Goal: Task Accomplishment & Management: Use online tool/utility

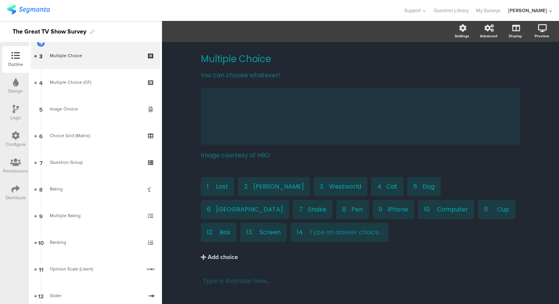
scroll to position [84, 0]
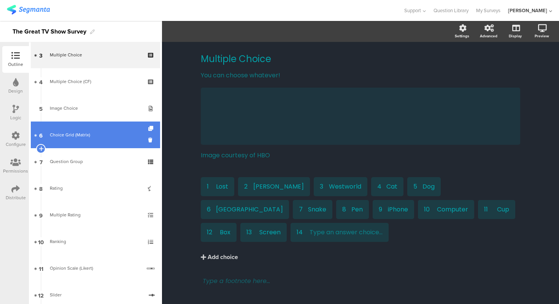
click at [91, 130] on link "6 Choice Grid (Matrix)" at bounding box center [95, 134] width 129 height 27
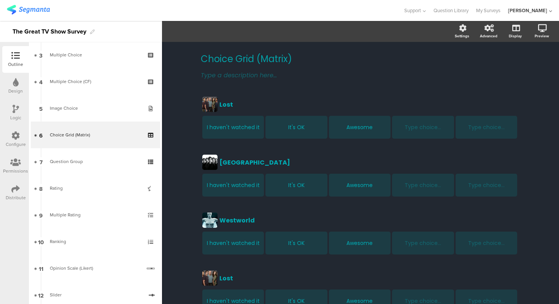
click at [176, 73] on div "Choice Grid (Matrix) Choice Grid (Matrix) Type a description here... Lost Lost …" at bounding box center [360, 261] width 397 height 439
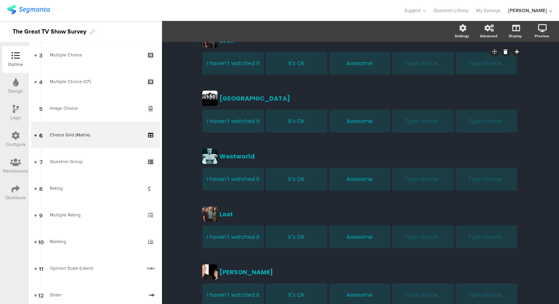
scroll to position [21, 0]
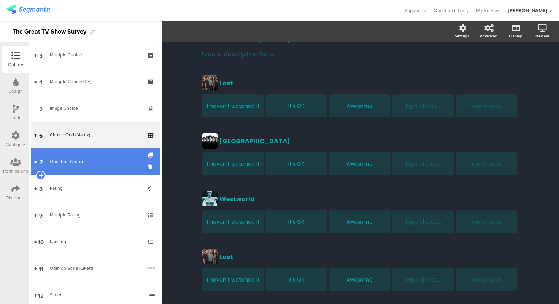
click at [126, 155] on link "7 Question Group" at bounding box center [95, 161] width 129 height 27
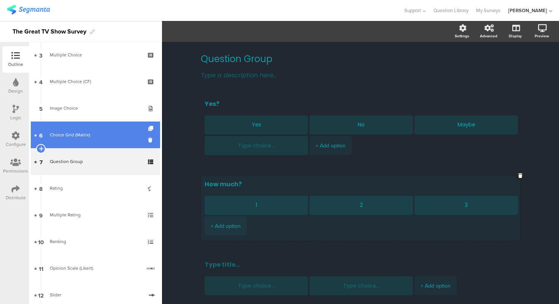
click at [103, 142] on link "6 Choice Grid (Matrix)" at bounding box center [95, 134] width 129 height 27
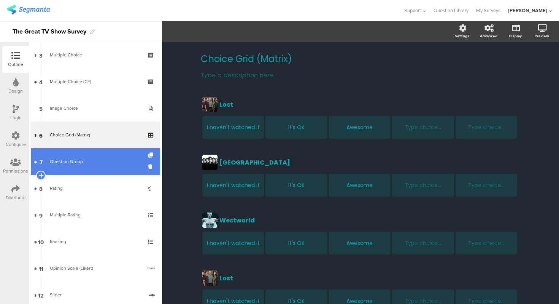
click at [106, 169] on link "7 Question Group" at bounding box center [95, 161] width 129 height 27
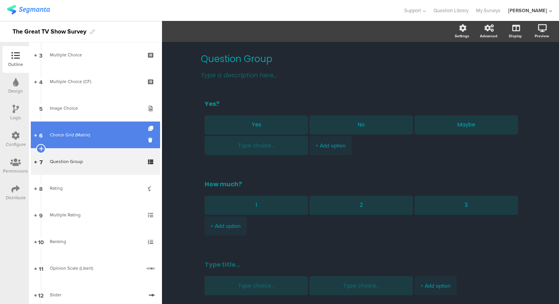
click at [91, 140] on link "6 Choice Grid (Matrix)" at bounding box center [95, 134] width 129 height 27
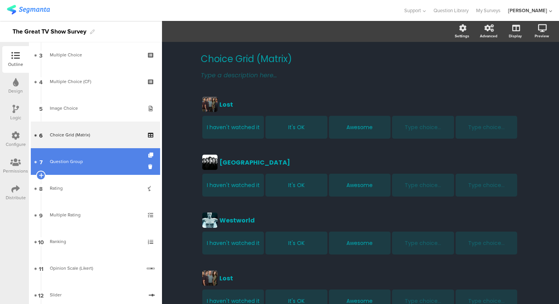
click at [80, 159] on div "Question Group" at bounding box center [95, 161] width 91 height 8
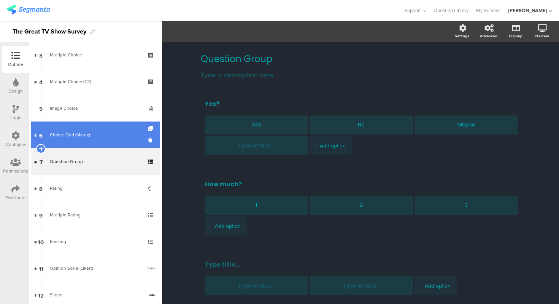
click at [79, 131] on div "Choice Grid (Matrix)" at bounding box center [95, 135] width 91 height 8
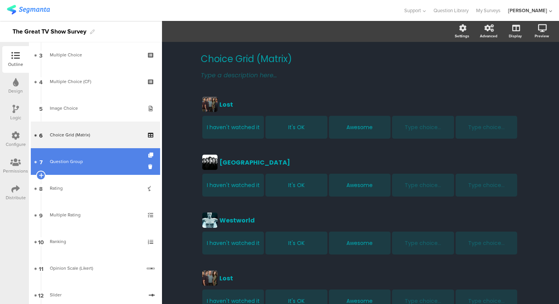
click at [94, 153] on link "7 Question Group" at bounding box center [95, 161] width 129 height 27
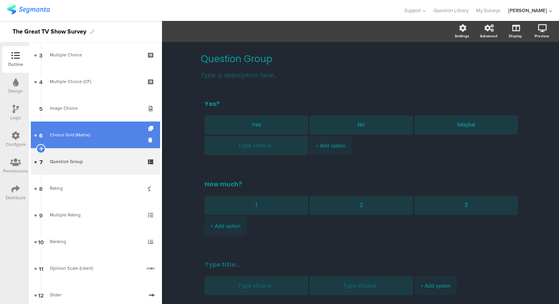
click at [89, 134] on div "Choice Grid (Matrix)" at bounding box center [95, 135] width 91 height 8
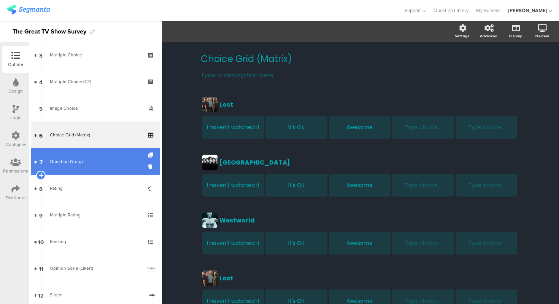
click at [87, 171] on link "7 Question Group" at bounding box center [95, 161] width 129 height 27
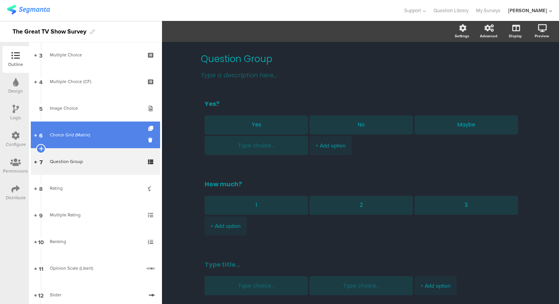
click at [89, 141] on link "6 Choice Grid (Matrix)" at bounding box center [95, 134] width 129 height 27
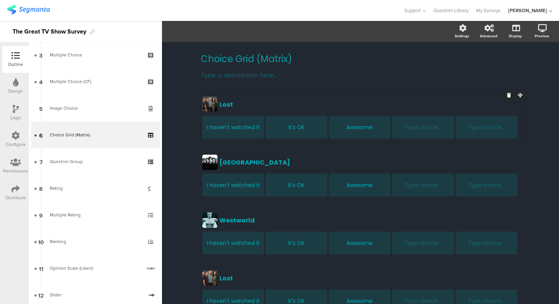
click at [213, 106] on div at bounding box center [209, 104] width 15 height 15
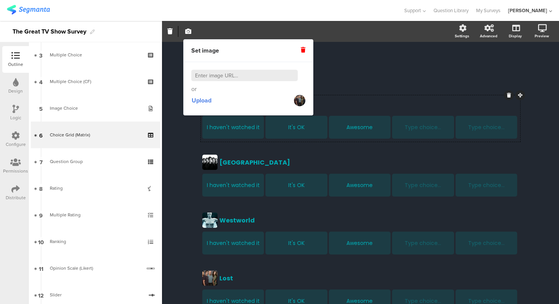
click at [191, 133] on div "Choice Grid (Matrix) Choice Grid (Matrix) Type a description here... Lost Lost …" at bounding box center [360, 261] width 397 height 439
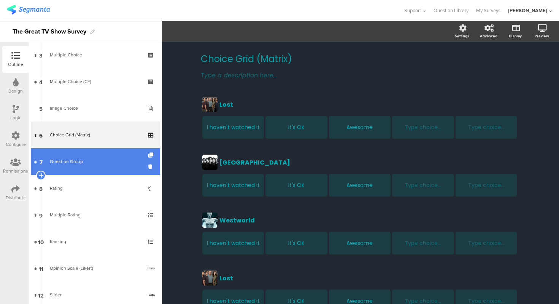
click at [108, 161] on div "Question Group" at bounding box center [95, 161] width 91 height 8
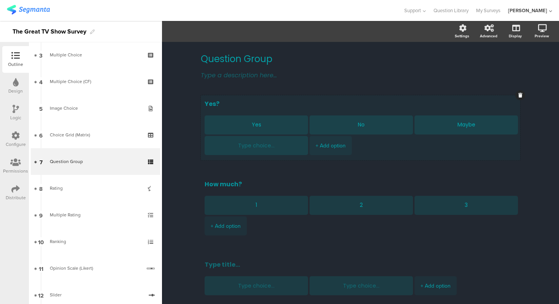
click at [280, 96] on div "Yes? Yes No Maybe + Add option" at bounding box center [360, 127] width 319 height 65
click at [233, 32] on icon "button" at bounding box center [236, 31] width 8 height 6
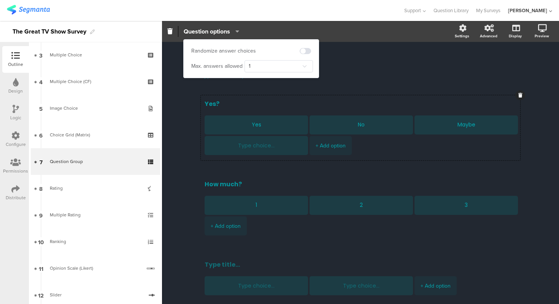
click at [233, 32] on icon "button" at bounding box center [236, 31] width 8 height 6
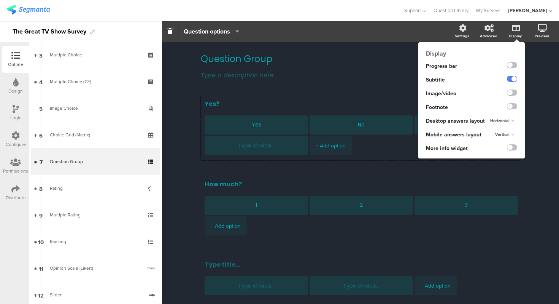
click at [507, 119] on span "Horizontal" at bounding box center [499, 121] width 19 height 6
click at [507, 119] on div "Horizontal" at bounding box center [512, 120] width 11 height 5
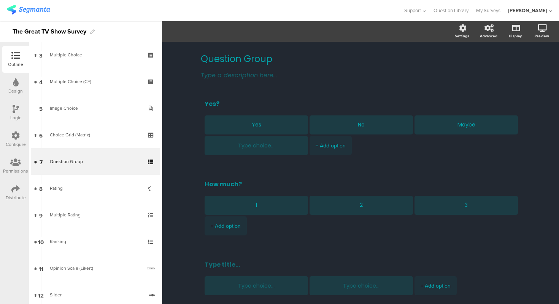
click at [184, 151] on div "Question Group Question Group Type a description here... Yes? Yes No Maybe + Ad…" at bounding box center [360, 202] width 397 height 321
click at [309, 100] on textarea "Yes?" at bounding box center [361, 103] width 312 height 9
click at [243, 97] on div "Yes? Yes No Maybe + Add option" at bounding box center [360, 127] width 319 height 65
click at [236, 33] on icon "button" at bounding box center [236, 31] width 8 height 6
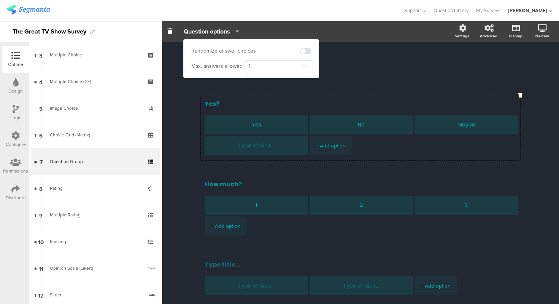
click at [236, 33] on icon "button" at bounding box center [236, 31] width 8 height 6
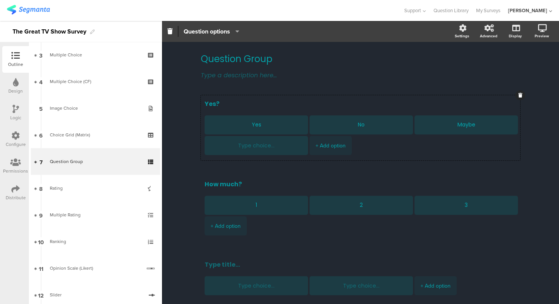
click at [184, 83] on div "Question Group Question Group Type a description here... Yes? Yes No Maybe + Ad…" at bounding box center [360, 202] width 397 height 321
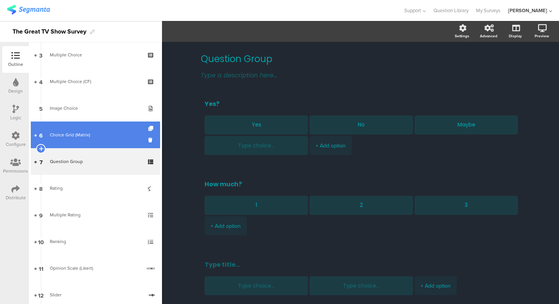
click at [66, 129] on link "6 Choice Grid (Matrix)" at bounding box center [95, 134] width 129 height 27
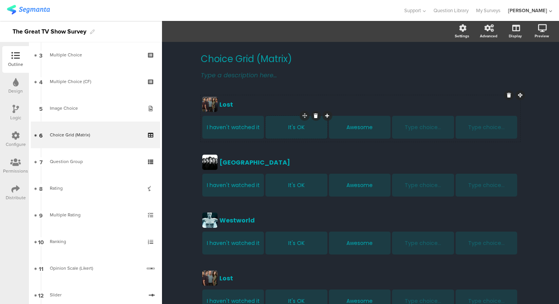
click at [328, 114] on icon at bounding box center [327, 115] width 4 height 5
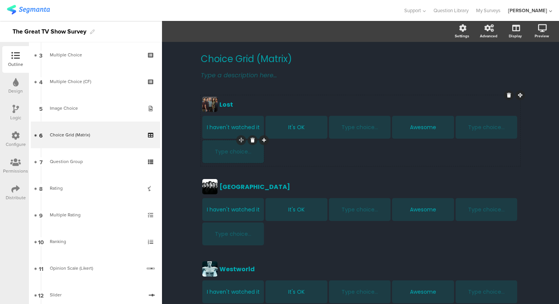
click at [254, 139] on icon at bounding box center [253, 140] width 4 height 5
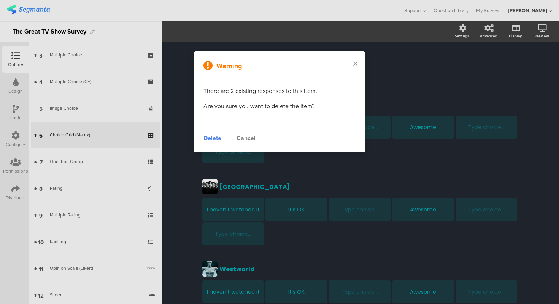
click at [221, 139] on div "Delete" at bounding box center [212, 137] width 18 height 9
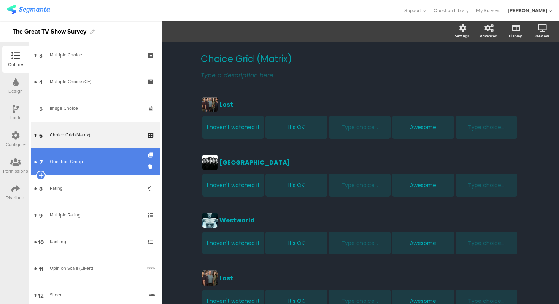
click at [120, 153] on link "7 Question Group" at bounding box center [95, 161] width 129 height 27
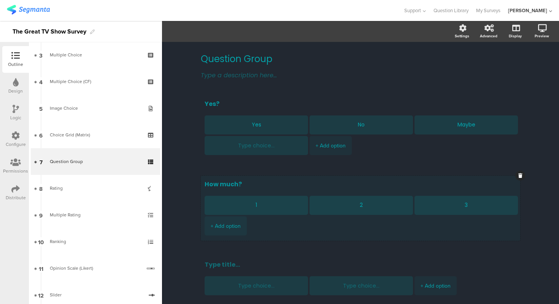
click at [426, 175] on div "How much? 1 2 3 + Add option" at bounding box center [360, 207] width 319 height 65
click at [184, 137] on div "Question Group Question Group Type a description here... Yes? Yes No Maybe + Ad…" at bounding box center [360, 202] width 397 height 321
click at [480, 104] on textarea "Yes?" at bounding box center [361, 103] width 312 height 9
click at [533, 114] on div "Question Group Question Group Type a description here... Yes? Yes No Maybe + Ad…" at bounding box center [360, 202] width 397 height 321
click at [258, 179] on textarea "How much?" at bounding box center [361, 183] width 312 height 9
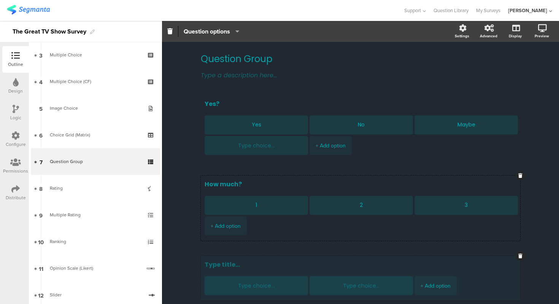
click at [296, 259] on textarea at bounding box center [361, 263] width 312 height 9
click at [176, 183] on div "Question Group Question Group Type a description here... Yes? Yes No Maybe + Ad…" at bounding box center [360, 202] width 397 height 321
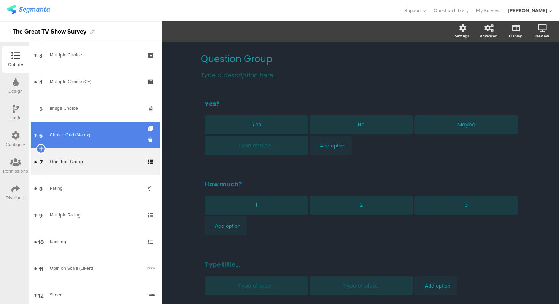
click at [94, 141] on link "6 Choice Grid (Matrix)" at bounding box center [95, 134] width 129 height 27
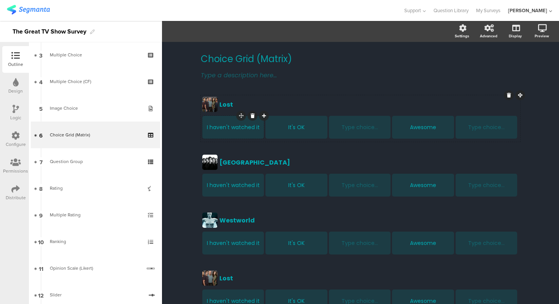
click at [227, 127] on div "I haven't watched it" at bounding box center [232, 127] width 59 height 8
click at [536, 126] on div "Choice Grid (Matrix) Choice Grid (Matrix) Type a description here... Lost Lost …" at bounding box center [360, 261] width 397 height 439
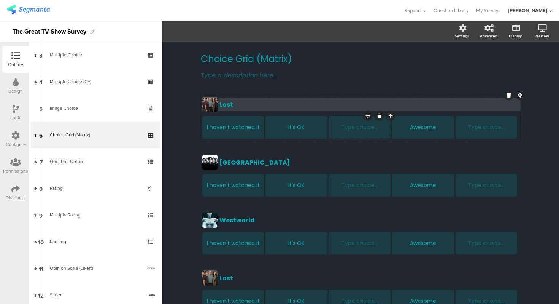
click at [464, 105] on div "Lost" at bounding box center [368, 105] width 299 height 10
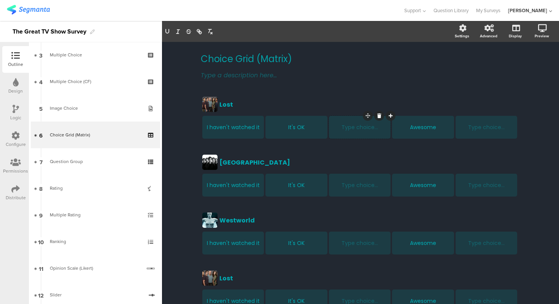
click at [529, 122] on div "Choice Grid (Matrix) Choice Grid (Matrix) Type a description here... Lost Lost …" at bounding box center [360, 261] width 397 height 439
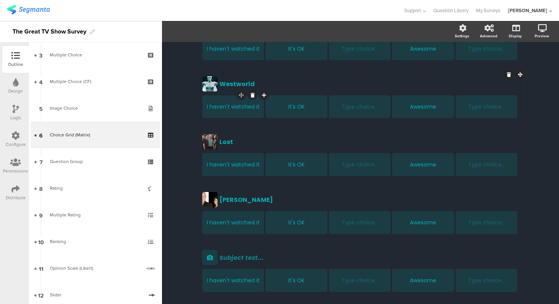
scroll to position [177, 0]
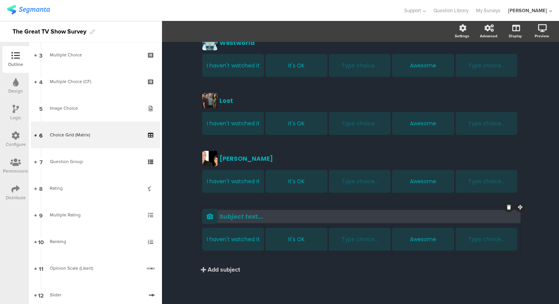
click at [245, 216] on div "Subject text..." at bounding box center [368, 216] width 299 height 10
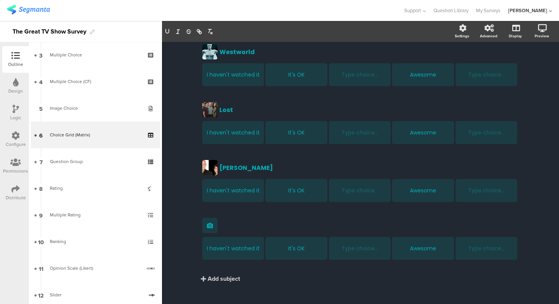
click at [189, 230] on div "Choice Grid (Matrix) Choice Grid (Matrix) Type a description here... Lost Lost …" at bounding box center [360, 93] width 397 height 439
click at [223, 279] on div "Add subject" at bounding box center [224, 278] width 32 height 9
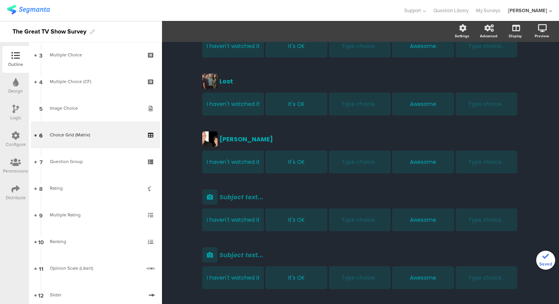
scroll to position [235, 0]
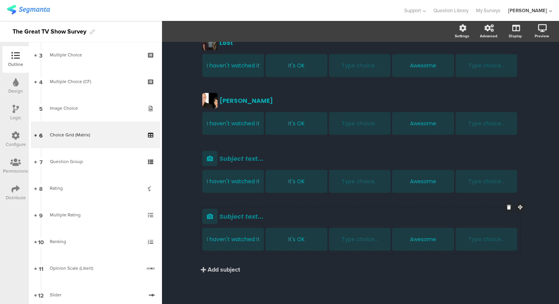
click at [511, 208] on div at bounding box center [509, 207] width 10 height 10
click at [540, 197] on div "Choice Grid (Matrix) Choice Grid (Matrix) Type a description here... Lost Lost …" at bounding box center [360, 55] width 397 height 497
click at [510, 205] on icon at bounding box center [509, 207] width 4 height 5
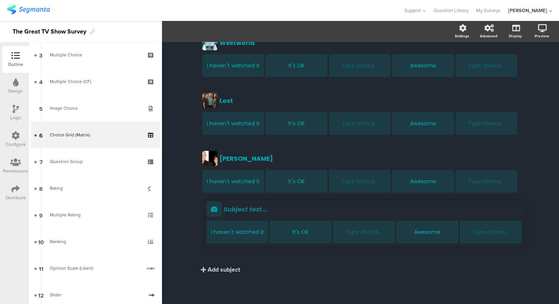
drag, startPoint x: 520, startPoint y: 206, endPoint x: 524, endPoint y: 257, distance: 51.1
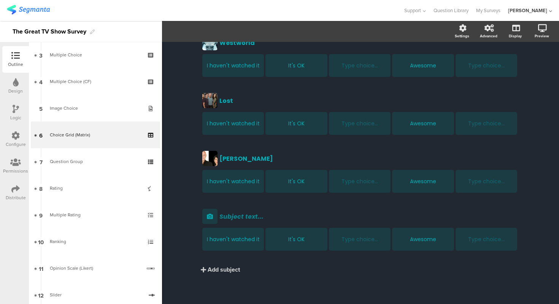
click at [551, 195] on div "Choice Grid (Matrix) Choice Grid (Matrix) Type a description here... Lost Lost …" at bounding box center [360, 84] width 397 height 439
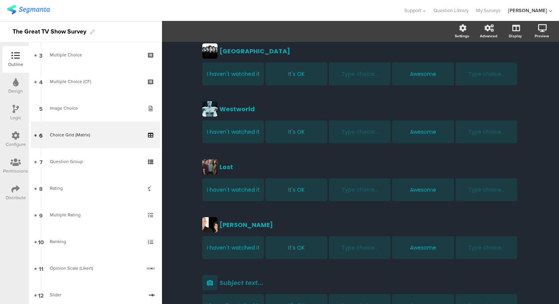
scroll to position [0, 0]
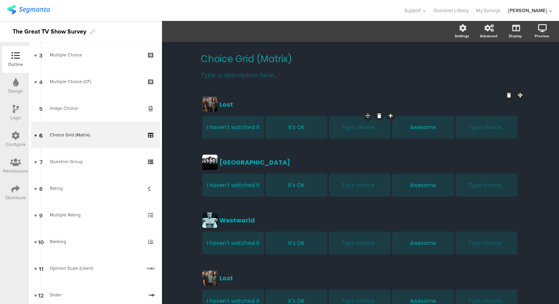
click at [242, 95] on div "Lost Lost I haven't watched it It's OK Type choice... Awesome Type choice..." at bounding box center [360, 118] width 319 height 46
click at [188, 92] on div "Choice Grid (Matrix) Choice Grid (Matrix) Type a description here... Lost Lost …" at bounding box center [360, 261] width 397 height 439
click at [182, 79] on div "Choice Grid (Matrix) Choice Grid (Matrix) Type a description here... Lost Lost …" at bounding box center [360, 261] width 397 height 439
click at [245, 97] on section "Lost Lost" at bounding box center [360, 104] width 316 height 15
click at [249, 134] on div "I haven't watched it" at bounding box center [232, 127] width 59 height 23
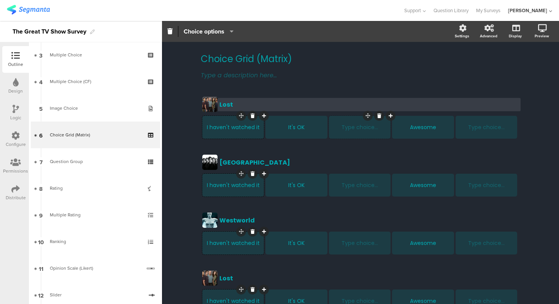
click at [288, 109] on div "Lost Lost" at bounding box center [369, 104] width 303 height 13
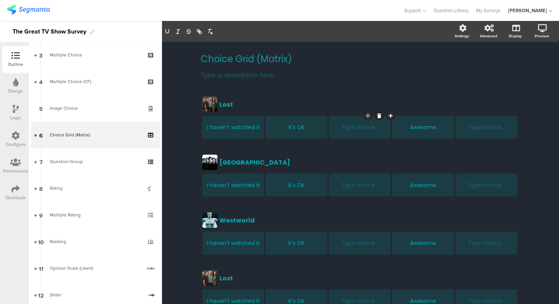
click at [192, 104] on div "Choice Grid (Matrix) Choice Grid (Matrix) Type a description here... Lost Lost …" at bounding box center [360, 261] width 397 height 439
click at [217, 141] on div "Lost Lost I haven't watched it It's OK Type choice... Awesome Type choice... [G…" at bounding box center [360, 262] width 319 height 335
click at [218, 135] on div "I haven't watched it" at bounding box center [232, 127] width 59 height 23
click at [182, 127] on div "Choice Grid (Matrix) Choice Grid (Matrix) Type a description here... Lost Lost …" at bounding box center [360, 261] width 397 height 439
click at [265, 95] on div "Lost Lost I haven't watched it It's OK Type choice... Awesome Type choice..." at bounding box center [360, 118] width 319 height 46
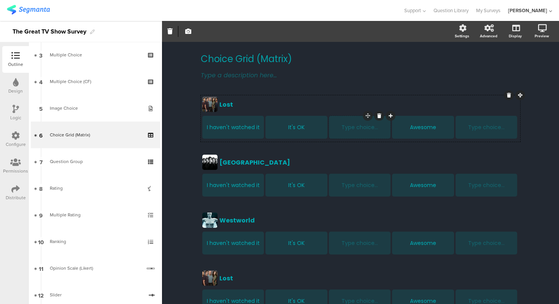
click at [182, 103] on div "Choice Grid (Matrix) Choice Grid (Matrix) Type a description here... Lost Lost …" at bounding box center [360, 261] width 397 height 439
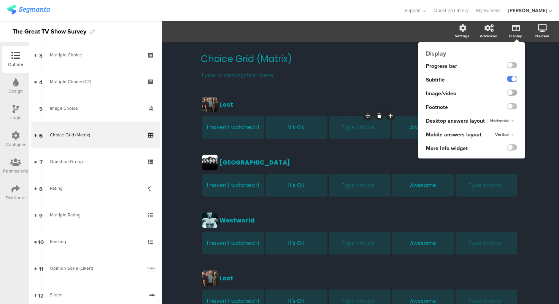
click at [516, 92] on label at bounding box center [512, 92] width 10 height 6
click at [0, 0] on input "checkbox" at bounding box center [0, 0] width 0 height 0
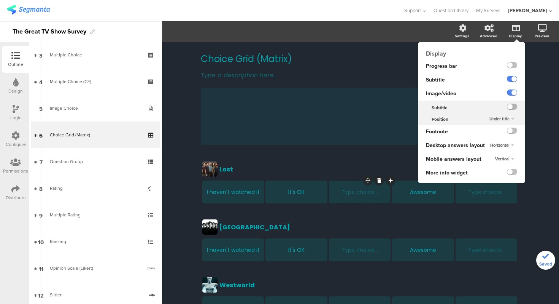
click at [513, 107] on label at bounding box center [512, 106] width 10 height 6
click at [0, 0] on input "checkbox" at bounding box center [0, 0] width 0 height 0
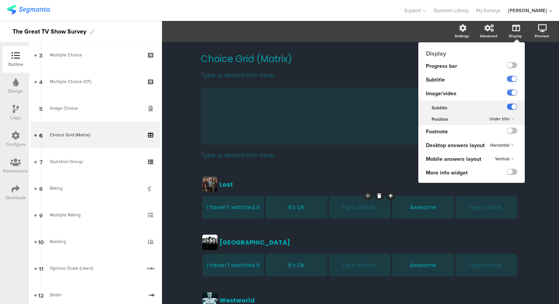
click at [513, 107] on label at bounding box center [512, 106] width 10 height 6
click at [0, 0] on input "checkbox" at bounding box center [0, 0] width 0 height 0
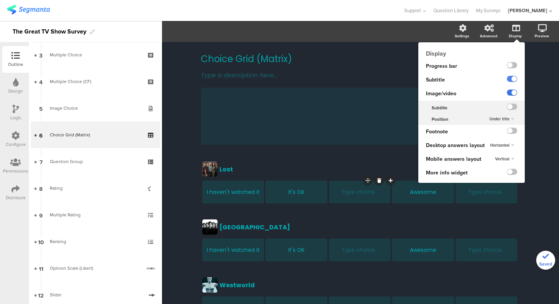
click at [513, 95] on label at bounding box center [512, 92] width 10 height 6
click at [0, 0] on input "checkbox" at bounding box center [0, 0] width 0 height 0
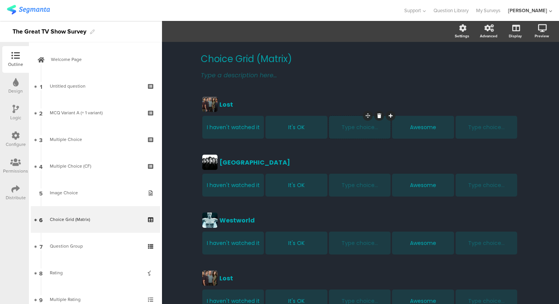
click at [221, 50] on div "Choice Grid (Matrix) Choice Grid (Matrix) Type a description here..." at bounding box center [360, 67] width 319 height 42
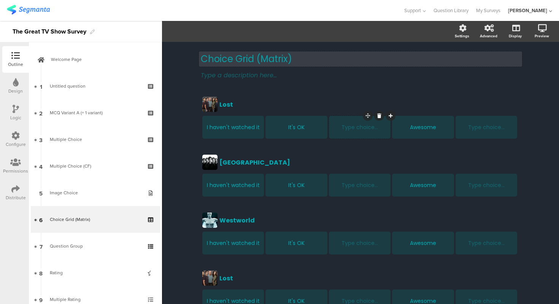
click at [219, 56] on p "Choice Grid (Matrix)" at bounding box center [360, 58] width 319 height 11
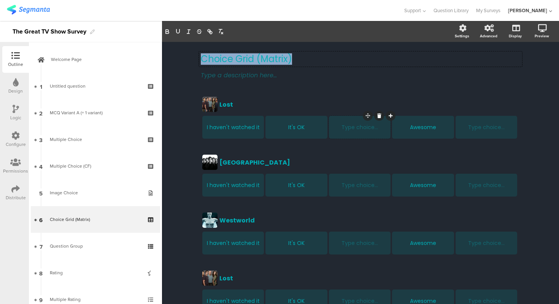
click at [177, 63] on div "Choice Grid (Matrix) Choice Grid (Matrix) Choice Grid (Matrix) Type a descripti…" at bounding box center [360, 261] width 397 height 439
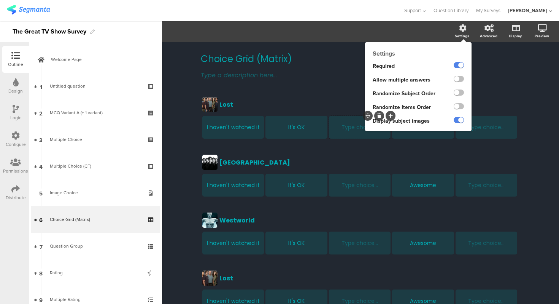
click at [415, 95] on span "Randomize Subject Order" at bounding box center [404, 93] width 63 height 8
copy div "Randomize Subject Order"
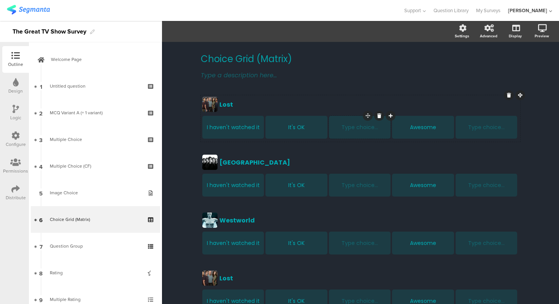
click at [356, 95] on div "Lost Lost I haven't watched it It's OK Type choice... Awesome Type choice..." at bounding box center [360, 118] width 319 height 46
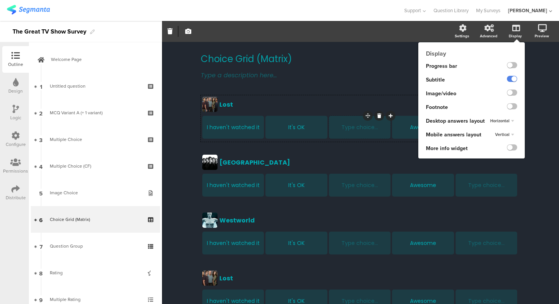
click at [515, 30] on icon at bounding box center [516, 28] width 8 height 8
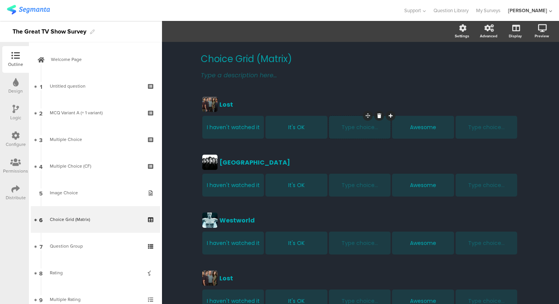
click at [544, 62] on div "Choice Grid (Matrix) Choice Grid (Matrix) Type a description here... Lost Lost …" at bounding box center [360, 261] width 397 height 439
click at [299, 95] on div "Lost Lost I haven't watched it It's OK Type choice... Awesome Type choice..." at bounding box center [360, 118] width 319 height 46
click at [189, 36] on button "button" at bounding box center [188, 31] width 10 height 16
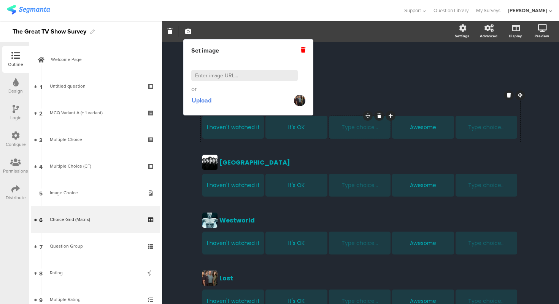
click at [215, 31] on div at bounding box center [307, 31] width 291 height 11
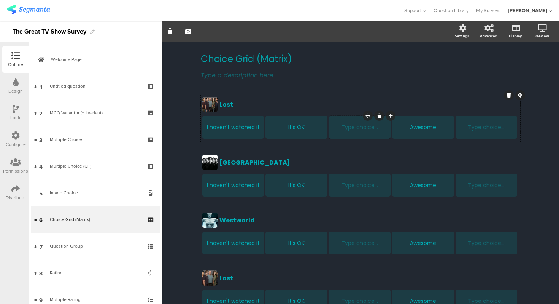
click at [211, 105] on div at bounding box center [209, 104] width 15 height 15
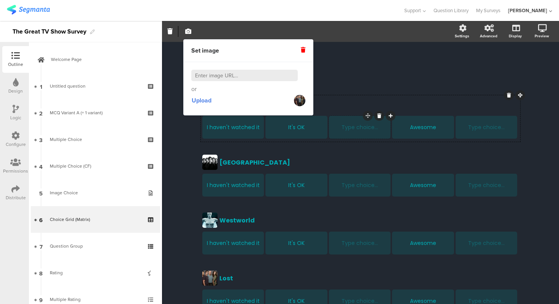
click at [194, 122] on div "Choice Grid (Matrix) Choice Grid (Matrix) Type a description here... Lost Lost …" at bounding box center [360, 261] width 335 height 439
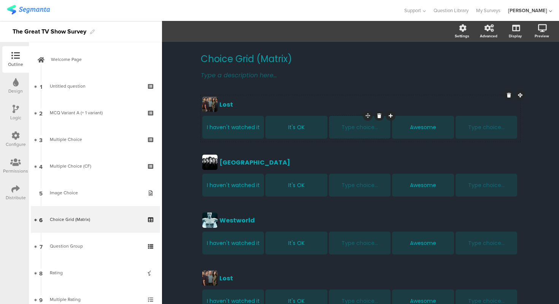
click at [238, 95] on div "Lost Lost I haven't watched it It's OK Type choice... Awesome Type choice..." at bounding box center [360, 118] width 319 height 46
click at [356, 94] on div "Choice Grid (Matrix) Choice Grid (Matrix) Type a description here... Lost Lost …" at bounding box center [360, 262] width 319 height 432
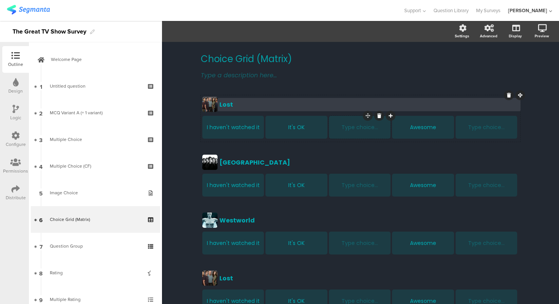
click at [356, 98] on div "Lost Lost" at bounding box center [369, 104] width 303 height 13
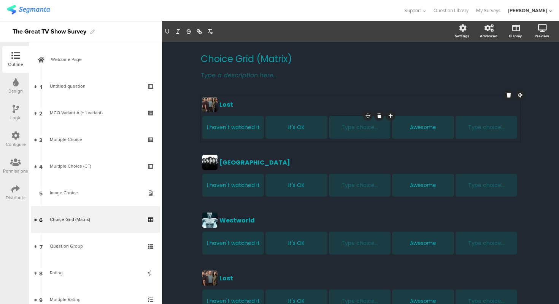
click at [357, 95] on div "Lost Lost Lost I haven't watched it It's OK Type choice... Awesome Type choice.…" at bounding box center [360, 118] width 319 height 46
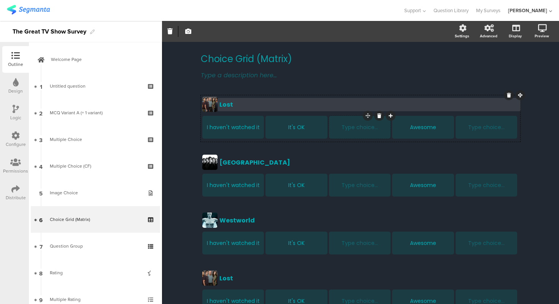
click at [262, 105] on div "Lost" at bounding box center [368, 105] width 299 height 10
click at [262, 105] on p "Lost" at bounding box center [368, 105] width 299 height 10
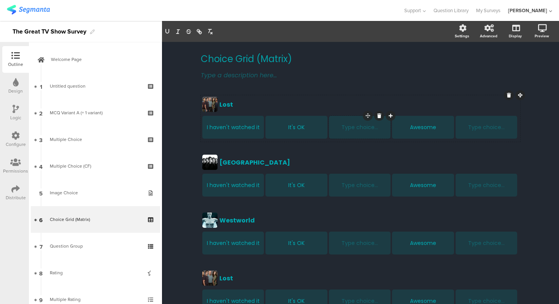
click at [213, 103] on div at bounding box center [209, 104] width 15 height 15
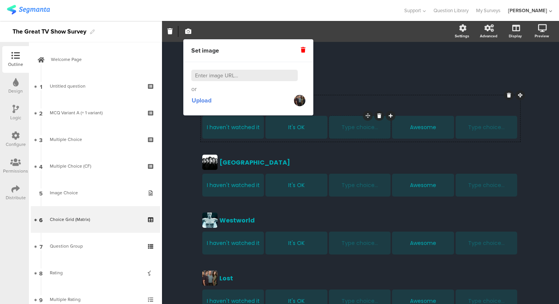
click at [178, 113] on div "Choice Grid (Matrix) Choice Grid (Matrix) Type a description here... Lost Lost …" at bounding box center [360, 261] width 397 height 439
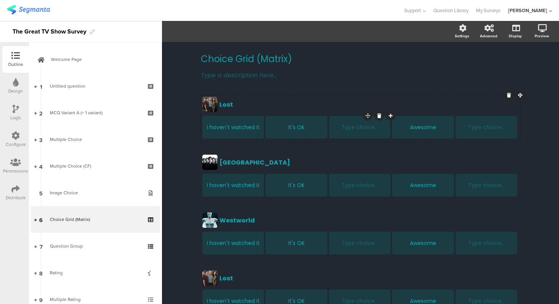
click at [268, 95] on div "Lost Lost I haven't watched it It's OK Type choice... Awesome Type choice..." at bounding box center [360, 118] width 319 height 46
click at [246, 126] on div "I haven't watched it" at bounding box center [232, 127] width 59 height 8
click at [230, 127] on div "I haven't watched it" at bounding box center [232, 127] width 59 height 8
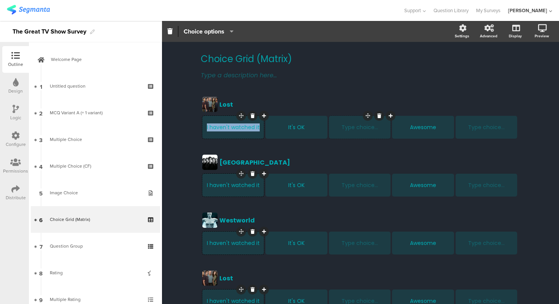
click at [175, 89] on div "Choice Grid (Matrix) Choice Grid (Matrix) Type a description here... Lost Lost …" at bounding box center [360, 261] width 397 height 439
click at [231, 116] on div "I haven't watched it" at bounding box center [232, 127] width 59 height 23
click at [214, 32] on span "Choice options" at bounding box center [204, 31] width 41 height 9
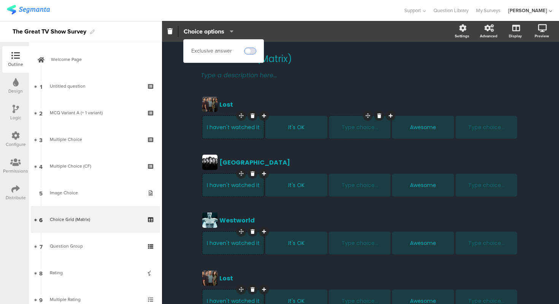
click at [248, 50] on span at bounding box center [250, 51] width 11 height 6
click at [287, 116] on div "It's OK" at bounding box center [296, 127] width 59 height 23
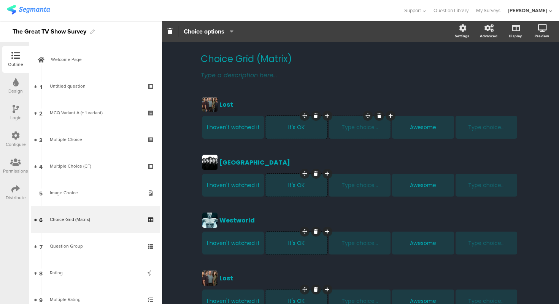
click at [225, 34] on span "Choice options" at bounding box center [209, 31] width 50 height 9
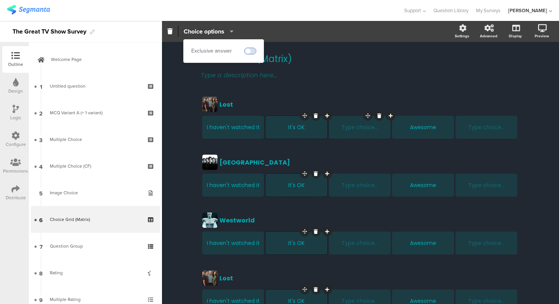
click at [251, 50] on span at bounding box center [250, 51] width 11 height 6
click at [236, 114] on div "Lost Lost I haven't watched it It's OK Type choice... Awesome Type choice..." at bounding box center [360, 118] width 319 height 46
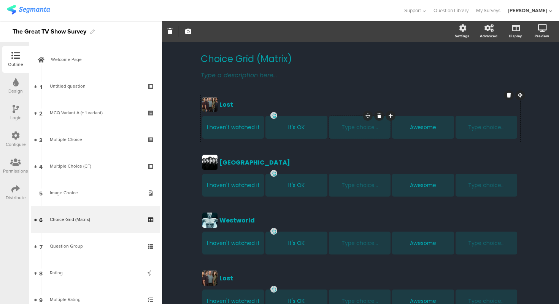
click at [234, 115] on div "Lost Lost I haven't watched it It's OK Type choice... Awesome Type choice..." at bounding box center [360, 118] width 319 height 46
click at [233, 116] on div "I haven't watched it" at bounding box center [232, 127] width 59 height 23
click at [180, 112] on div "Choice Grid (Matrix) Choice Grid (Matrix) Type a description here... Lost Lost …" at bounding box center [360, 261] width 397 height 439
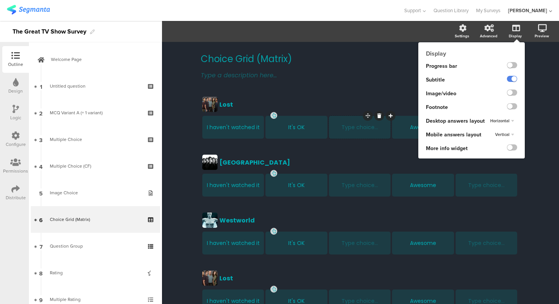
click at [506, 118] on div "Horizontal" at bounding box center [502, 120] width 30 height 9
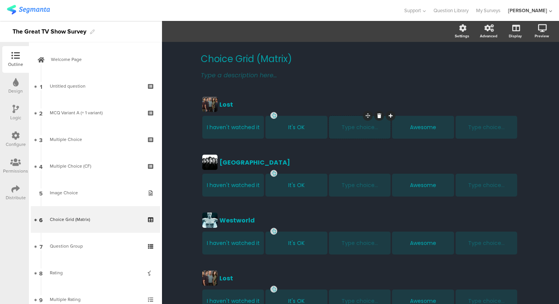
click at [534, 99] on div "Choice Grid (Matrix) Choice Grid (Matrix) Type a description here... Lost Lost …" at bounding box center [360, 261] width 397 height 439
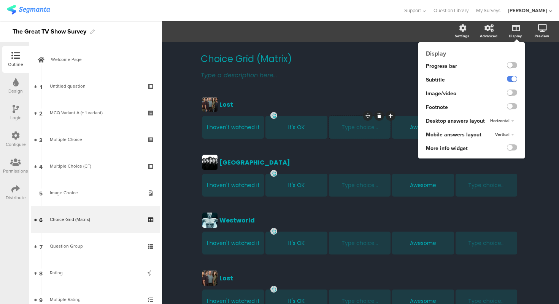
click at [507, 123] on div "Horizontal" at bounding box center [502, 120] width 30 height 9
click at [506, 136] on div "Vertical" at bounding box center [500, 136] width 45 height 8
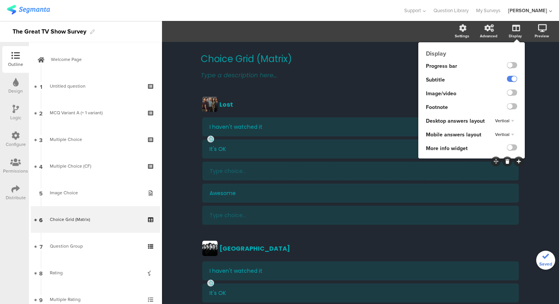
click at [505, 122] on span "Vertical" at bounding box center [502, 121] width 14 height 6
click at [504, 127] on div "Horizontal" at bounding box center [500, 128] width 45 height 8
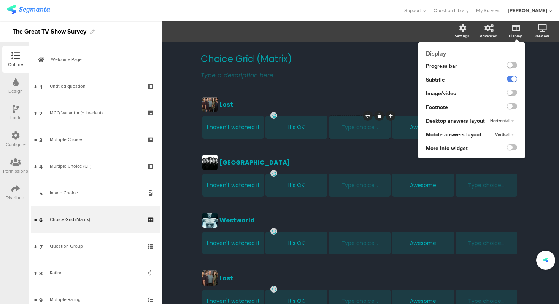
click at [505, 137] on div "Vertical" at bounding box center [504, 134] width 25 height 9
click at [509, 130] on div "Vertical Horizontal Vertical" at bounding box center [511, 135] width 27 height 14
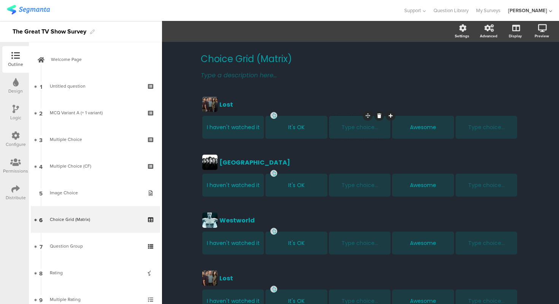
click at [539, 121] on div "Choice Grid (Matrix) Choice Grid (Matrix) Type a description here... Lost Lost …" at bounding box center [360, 261] width 397 height 439
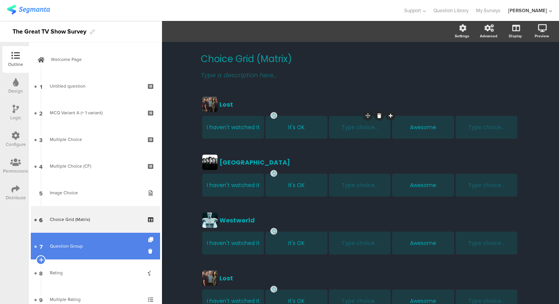
click at [94, 237] on link "7 Question Group" at bounding box center [95, 245] width 129 height 27
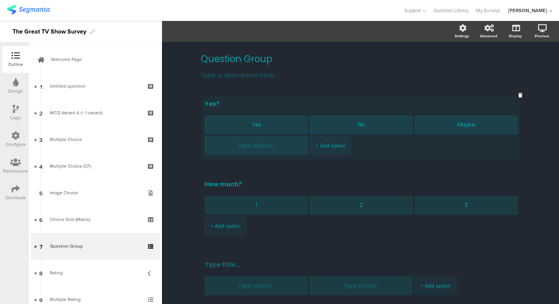
click at [479, 96] on div "Yes? Yes No Maybe + Add option" at bounding box center [360, 127] width 319 height 65
click at [233, 30] on icon "button" at bounding box center [236, 31] width 8 height 6
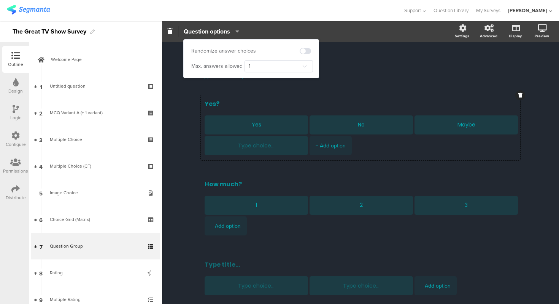
click at [233, 30] on icon "button" at bounding box center [236, 31] width 8 height 6
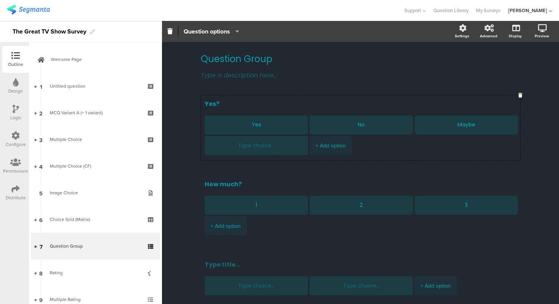
click at [233, 30] on icon "button" at bounding box center [236, 31] width 8 height 6
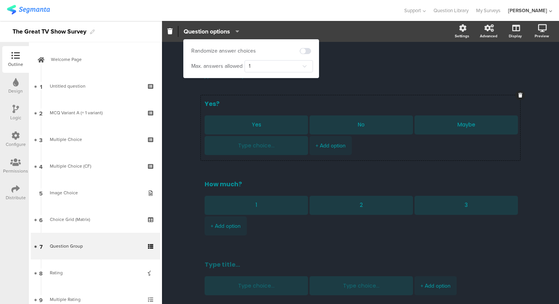
click at [233, 30] on icon "button" at bounding box center [236, 31] width 8 height 6
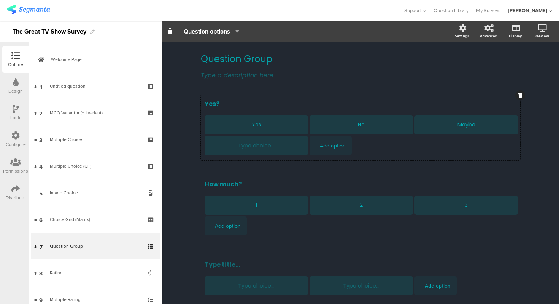
click at [302, 34] on div "Question options" at bounding box center [307, 31] width 291 height 11
click at [498, 149] on span "Yes? Yes No Maybe + Add option How much? 1 2 3 + Add option" at bounding box center [360, 205] width 319 height 220
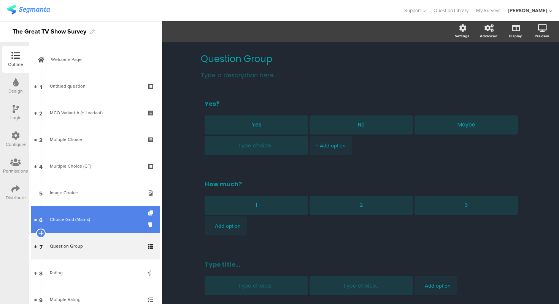
click at [117, 226] on link "6 Choice Grid (Matrix)" at bounding box center [95, 219] width 129 height 27
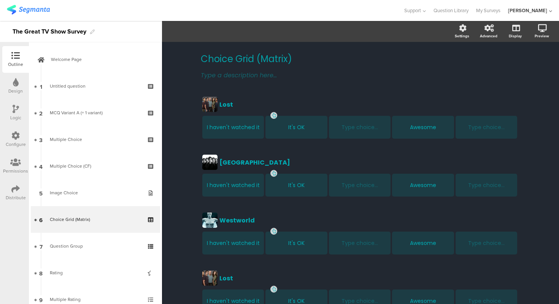
click at [195, 150] on div "Choice Grid (Matrix) Choice Grid (Matrix) Type a description here... Lost Lost …" at bounding box center [360, 261] width 335 height 439
click at [187, 118] on div "Choice Grid (Matrix) Choice Grid (Matrix) Type a description here... Lost Lost …" at bounding box center [360, 261] width 397 height 439
click at [251, 95] on div "Lost Lost I haven't watched it It's OK Type choice... Awesome Type choice..." at bounding box center [360, 118] width 319 height 46
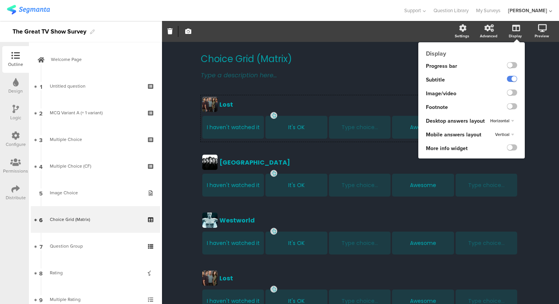
click at [511, 121] on div "Horizontal" at bounding box center [502, 120] width 30 height 9
click at [509, 133] on div "Vertical" at bounding box center [500, 136] width 45 height 8
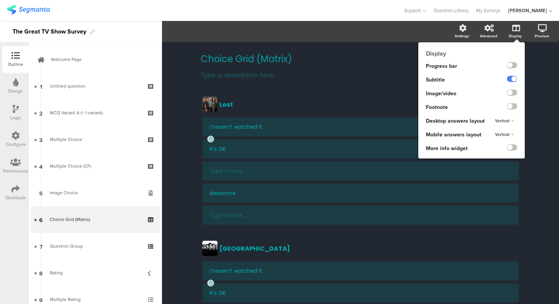
click at [509, 121] on span "Vertical" at bounding box center [502, 121] width 14 height 6
click at [509, 127] on div "Horizontal" at bounding box center [500, 128] width 45 height 8
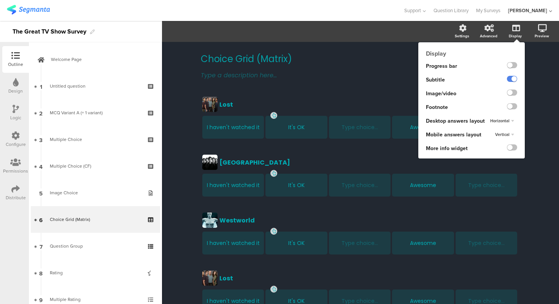
click at [504, 118] on div "Horizontal" at bounding box center [502, 120] width 30 height 9
click at [502, 138] on div "Vertical" at bounding box center [500, 136] width 45 height 8
